Goal: Task Accomplishment & Management: Manage account settings

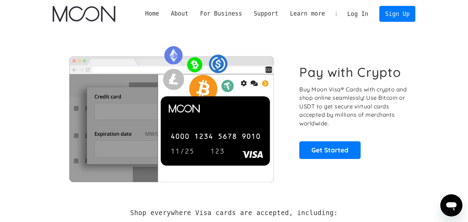
click at [359, 16] on link "Log In" at bounding box center [357, 13] width 33 height 15
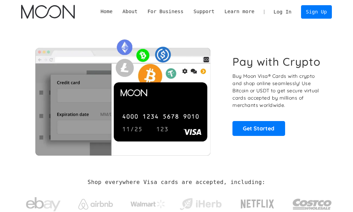
click at [291, 7] on link "Log In" at bounding box center [282, 12] width 28 height 13
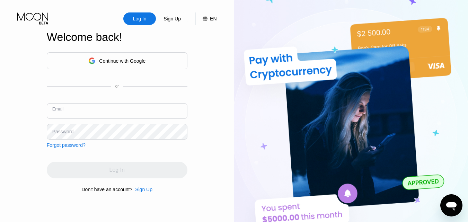
click at [110, 116] on input "text" at bounding box center [117, 111] width 141 height 16
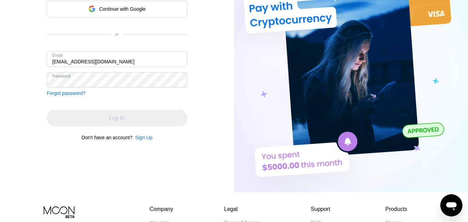
scroll to position [49, 0]
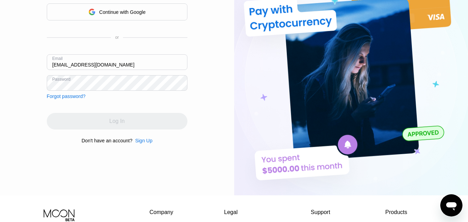
click at [106, 121] on div "Log In" at bounding box center [117, 121] width 141 height 17
click at [81, 63] on input "kashafiq1@Gmail.com" at bounding box center [117, 62] width 141 height 16
click at [123, 123] on div "Log In" at bounding box center [117, 121] width 141 height 17
click at [113, 123] on div "Log In" at bounding box center [117, 121] width 141 height 17
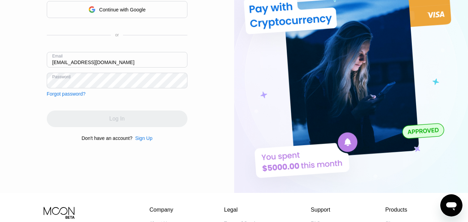
scroll to position [52, 0]
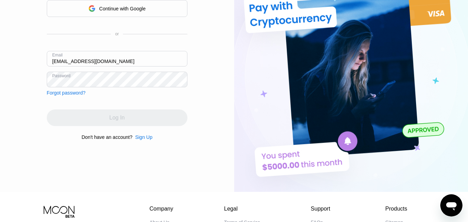
click at [113, 114] on div "Log In" at bounding box center [117, 117] width 141 height 17
click at [71, 63] on input "kashafiq1@gmail.com" at bounding box center [117, 59] width 141 height 16
type input "kashafiq01@gmail.com"
click at [83, 61] on input "kashafiq01@gmail.com" at bounding box center [117, 59] width 141 height 16
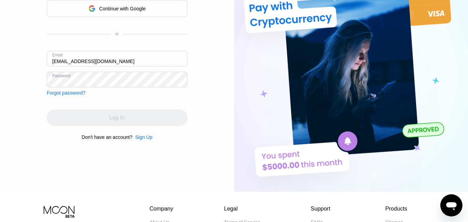
click at [83, 61] on input "kashafiq01@gmail.com" at bounding box center [117, 59] width 141 height 16
click at [83, 60] on input "text" at bounding box center [117, 59] width 141 height 16
paste input "kashafiq01@gmail.com"
type input "kashafiq01@gmail.com"
click at [137, 119] on div "Log In" at bounding box center [117, 117] width 141 height 17
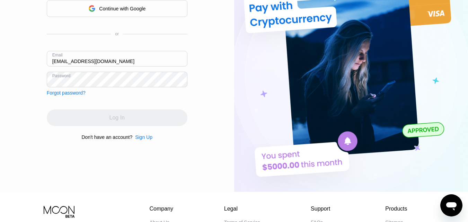
click at [121, 121] on div "Log In" at bounding box center [117, 117] width 141 height 17
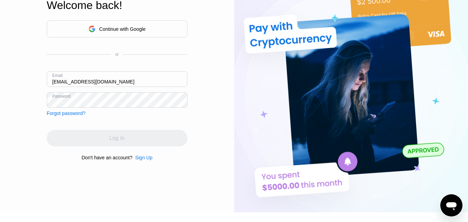
scroll to position [16, 0]
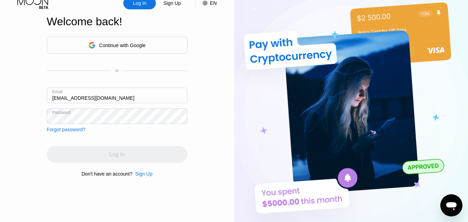
click at [113, 154] on div "Log In" at bounding box center [117, 154] width 141 height 17
click at [142, 5] on div "Log In" at bounding box center [139, 3] width 15 height 7
click at [120, 156] on div "Log In" at bounding box center [117, 154] width 141 height 17
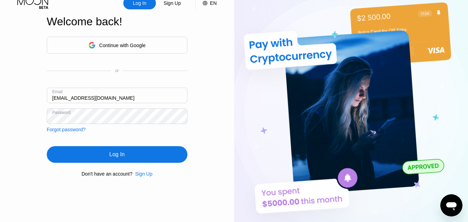
click at [88, 152] on div "Log In" at bounding box center [117, 154] width 141 height 17
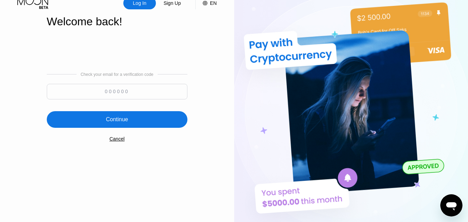
click at [119, 88] on input at bounding box center [117, 92] width 141 height 16
type input "389215"
click at [149, 120] on div "Continue" at bounding box center [117, 119] width 141 height 17
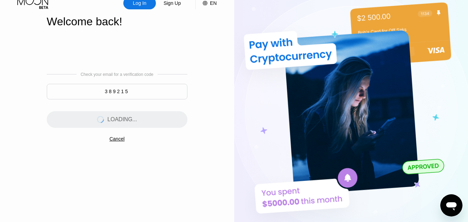
scroll to position [0, 0]
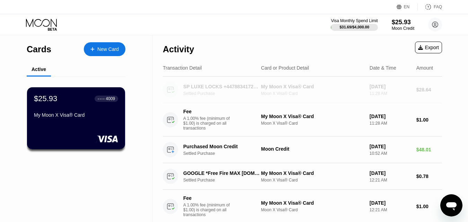
click at [244, 85] on div "SP LUXE LOCKS +447883417201GB" at bounding box center [222, 87] width 78 height 6
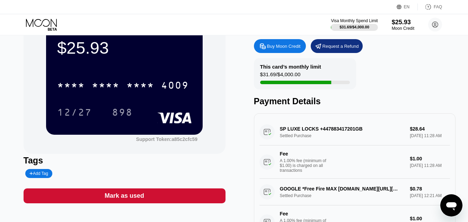
scroll to position [41, 0]
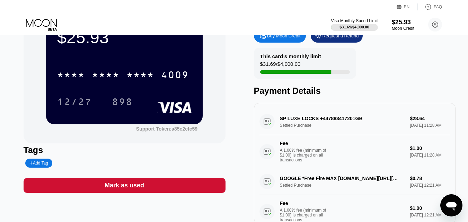
click at [410, 124] on div "SP LUXE LOCKS +447883417201GB Settled Purchase $28.64 Sep 19, 2025 11:28 AM Fee…" at bounding box center [354, 138] width 191 height 60
click at [330, 123] on div "SP LUXE LOCKS +447883417201GB Settled Purchase $28.64 Sep 19, 2025 11:28 AM Fee…" at bounding box center [354, 138] width 191 height 60
drag, startPoint x: 288, startPoint y: 125, endPoint x: 300, endPoint y: 129, distance: 13.0
click at [300, 129] on div "SP LUXE LOCKS +447883417201GB Settled Purchase $28.64 Sep 19, 2025 11:28 AM Fee…" at bounding box center [354, 138] width 191 height 60
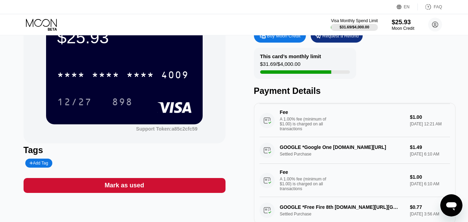
scroll to position [0, 0]
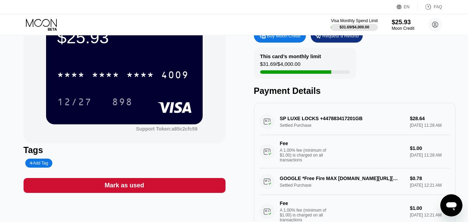
click at [420, 124] on div "SP LUXE LOCKS +447883417201GB Settled Purchase $28.64 Sep 19, 2025 11:28 AM Fee…" at bounding box center [354, 138] width 191 height 60
drag, startPoint x: 420, startPoint y: 124, endPoint x: 278, endPoint y: 121, distance: 141.6
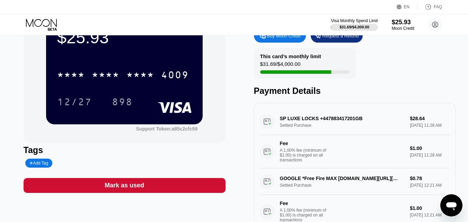
click at [278, 121] on div "SP LUXE LOCKS +447883417201GB Settled Purchase $28.64 Sep 19, 2025 11:28 AM Fee…" at bounding box center [354, 138] width 191 height 60
drag, startPoint x: 278, startPoint y: 121, endPoint x: 350, endPoint y: 127, distance: 71.9
click at [350, 127] on div "SP LUXE LOCKS +447883417201GB Settled Purchase $28.64 Sep 19, 2025 11:28 AM Fee…" at bounding box center [354, 138] width 191 height 60
drag, startPoint x: 317, startPoint y: 135, endPoint x: 261, endPoint y: 122, distance: 57.3
click at [261, 122] on div "SP LUXE LOCKS +447883417201GB Settled Purchase $28.64 Sep 19, 2025 11:28 AM Fee…" at bounding box center [354, 138] width 191 height 60
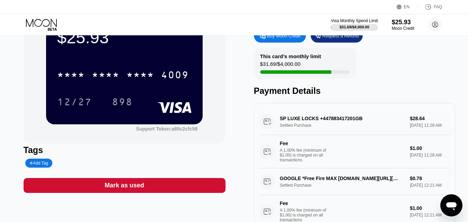
click at [267, 128] on div "SP LUXE LOCKS +447883417201GB Settled Purchase $28.64 Sep 19, 2025 11:28 AM Fee…" at bounding box center [354, 138] width 191 height 60
click at [303, 134] on div "SP LUXE LOCKS +447883417201GB Settled Purchase $28.64 Sep 19, 2025 11:28 AM Fee…" at bounding box center [354, 138] width 191 height 60
click at [299, 129] on div "SP LUXE LOCKS +447883417201GB Settled Purchase $28.64 Sep 19, 2025 11:28 AM Fee…" at bounding box center [354, 138] width 191 height 60
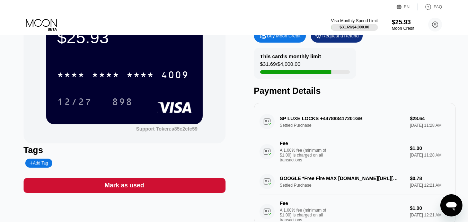
click at [298, 128] on div "SP LUXE LOCKS +447883417201GB Settled Purchase $28.64 Sep 19, 2025 11:28 AM Fee…" at bounding box center [354, 138] width 191 height 60
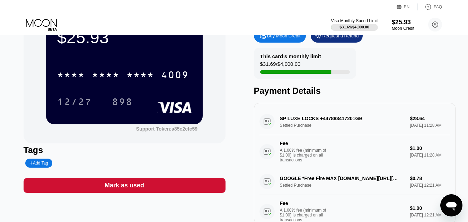
click at [298, 128] on div "SP LUXE LOCKS +447883417201GB Settled Purchase $28.64 Sep 19, 2025 11:28 AM Fee…" at bounding box center [354, 138] width 191 height 60
click at [297, 118] on div "SP LUXE LOCKS +447883417201GB Settled Purchase $28.64 Sep 19, 2025 11:28 AM Fee…" at bounding box center [354, 138] width 191 height 60
click at [298, 125] on div "SP LUXE LOCKS +447883417201GB Settled Purchase $28.64 Sep 19, 2025 11:28 AM Fee…" at bounding box center [354, 138] width 191 height 60
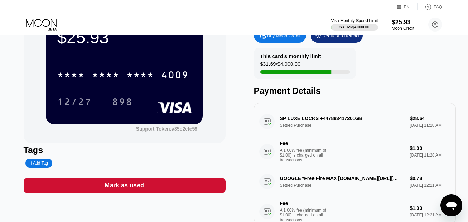
click at [298, 125] on div "SP LUXE LOCKS +447883417201GB Settled Purchase $28.64 Sep 19, 2025 11:28 AM Fee…" at bounding box center [354, 138] width 191 height 60
drag, startPoint x: 298, startPoint y: 125, endPoint x: 338, endPoint y: 144, distance: 44.9
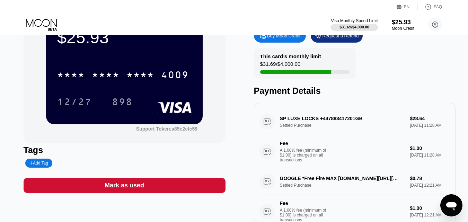
click at [338, 144] on div "SP LUXE LOCKS +447883417201GB Settled Purchase $28.64 Sep 19, 2025 11:28 AM Fee…" at bounding box center [354, 138] width 191 height 60
click at [299, 123] on div "SP LUXE LOCKS +447883417201GB Settled Purchase $28.64 Sep 19, 2025 11:28 AM Fee…" at bounding box center [354, 138] width 191 height 60
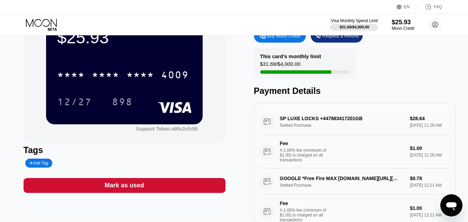
click at [299, 123] on div "SP LUXE LOCKS +447883417201GB Settled Purchase $28.64 Sep 19, 2025 11:28 AM Fee…" at bounding box center [354, 138] width 191 height 60
click at [437, 21] on circle at bounding box center [435, 25] width 14 height 14
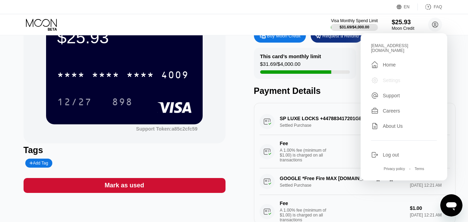
click at [383, 78] on div "Settings" at bounding box center [391, 81] width 18 height 6
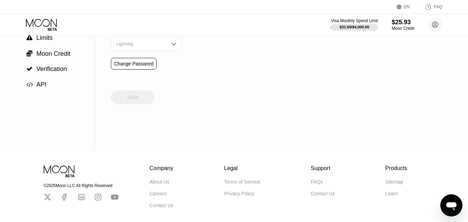
scroll to position [106, 0]
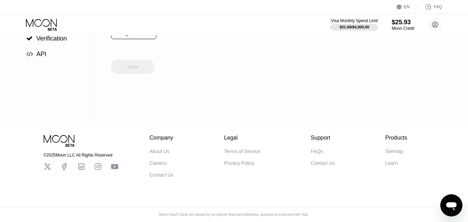
click at [322, 162] on div "Contact Us" at bounding box center [322, 163] width 24 height 6
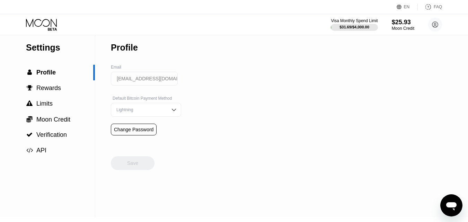
scroll to position [0, 0]
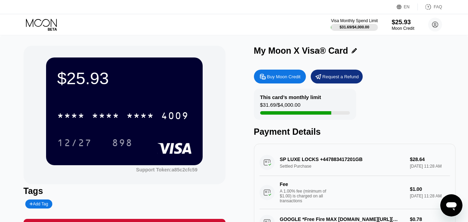
drag, startPoint x: 263, startPoint y: 166, endPoint x: 322, endPoint y: 166, distance: 59.5
click at [322, 166] on div "SP LUXE LOCKS +447883417201GB Settled Purchase $28.64 Sep 19, 2025 11:28 AM Fee…" at bounding box center [354, 179] width 191 height 60
drag, startPoint x: 312, startPoint y: 171, endPoint x: 267, endPoint y: 170, distance: 45.0
click at [264, 167] on div "SP LUXE LOCKS +447883417201GB Settled Purchase $28.64 Sep 19, 2025 11:28 AM Fee…" at bounding box center [354, 179] width 191 height 60
drag, startPoint x: 316, startPoint y: 169, endPoint x: 363, endPoint y: 166, distance: 47.9
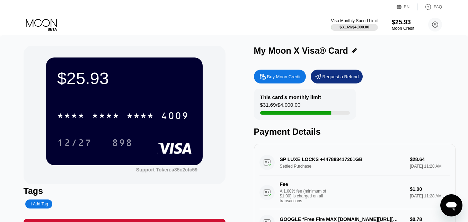
click at [363, 166] on div "SP LUXE LOCKS +447883417201GB Settled Purchase $28.64 Sep 19, 2025 11:28 AM Fee…" at bounding box center [354, 179] width 191 height 60
click at [433, 25] on circle at bounding box center [435, 25] width 14 height 14
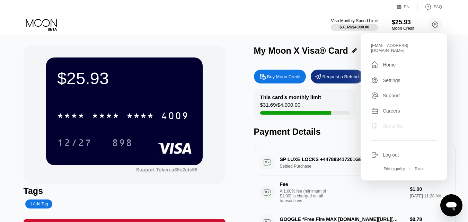
click at [389, 123] on div "About Us" at bounding box center [392, 126] width 20 height 6
click at [325, 128] on div "Payment Details" at bounding box center [355, 132] width 202 height 10
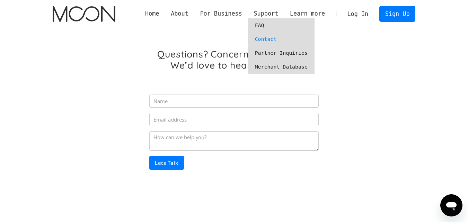
click at [274, 18] on div "Support" at bounding box center [265, 13] width 25 height 9
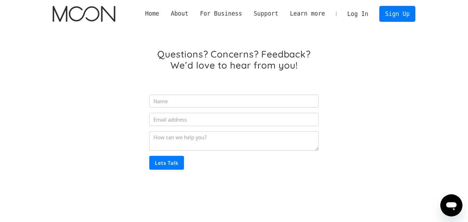
click at [275, 16] on div "Support" at bounding box center [265, 13] width 25 height 9
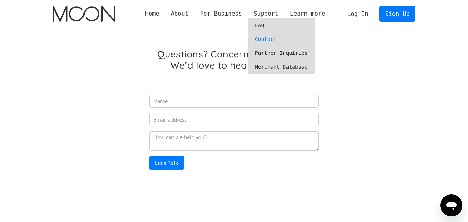
click at [275, 38] on link "Contact" at bounding box center [281, 39] width 66 height 14
